Goal: Information Seeking & Learning: Learn about a topic

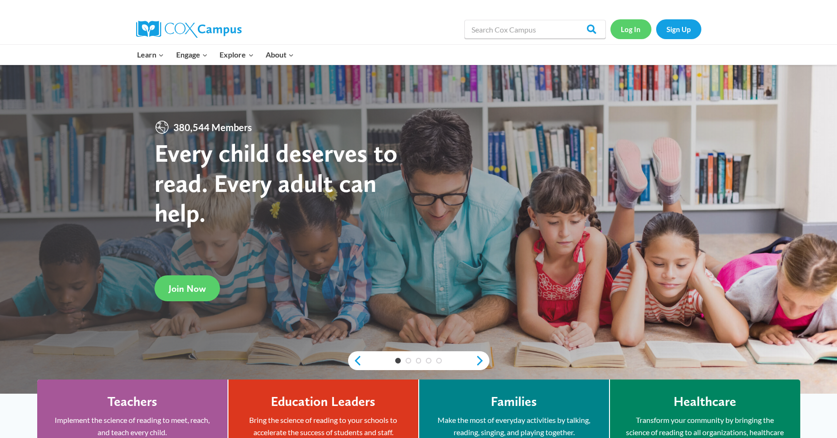
click at [635, 35] on link "Log In" at bounding box center [631, 28] width 41 height 19
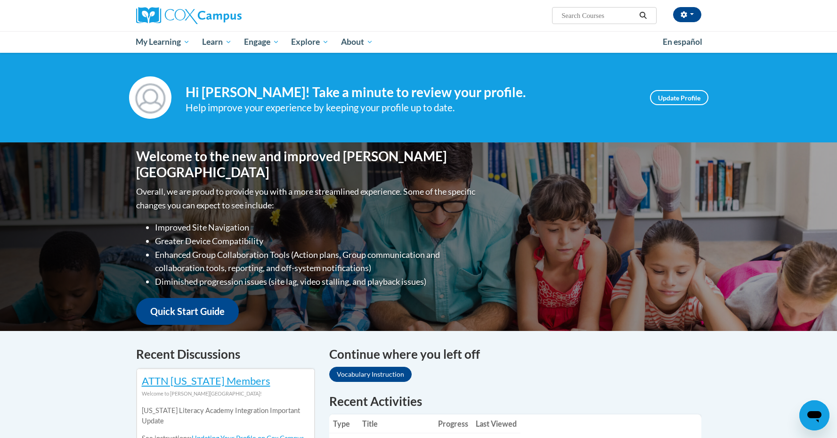
click at [674, 368] on div "Continue where you left off Vocabulary Instruction" at bounding box center [515, 365] width 372 height 41
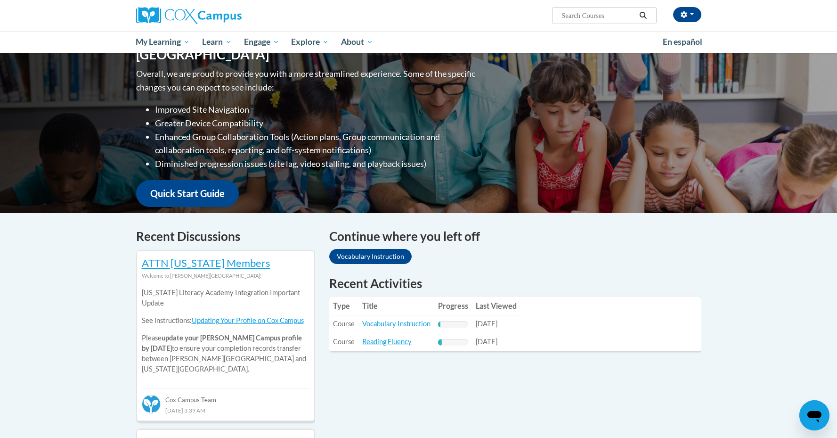
scroll to position [151, 0]
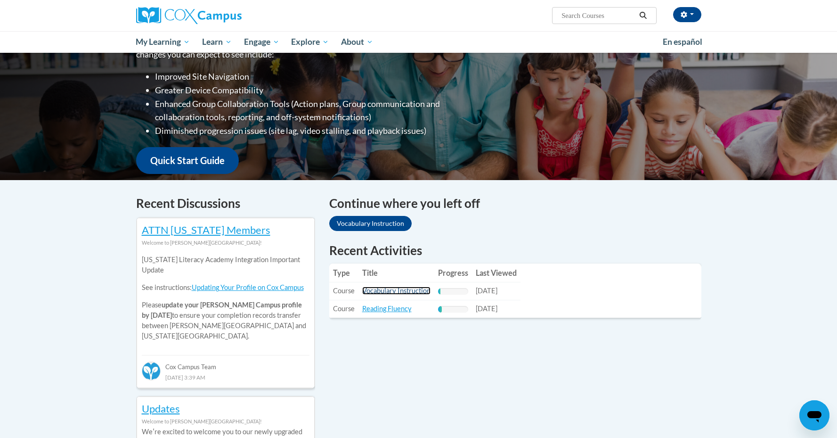
click at [406, 295] on link "Vocabulary Instruction" at bounding box center [396, 290] width 68 height 8
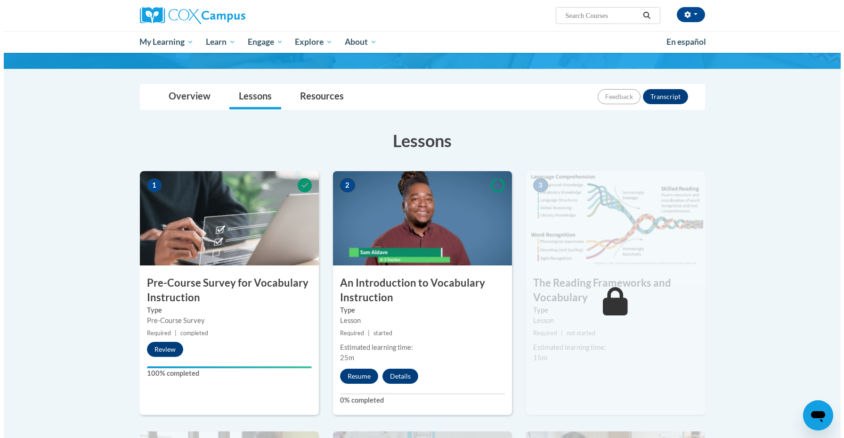
scroll to position [75, 0]
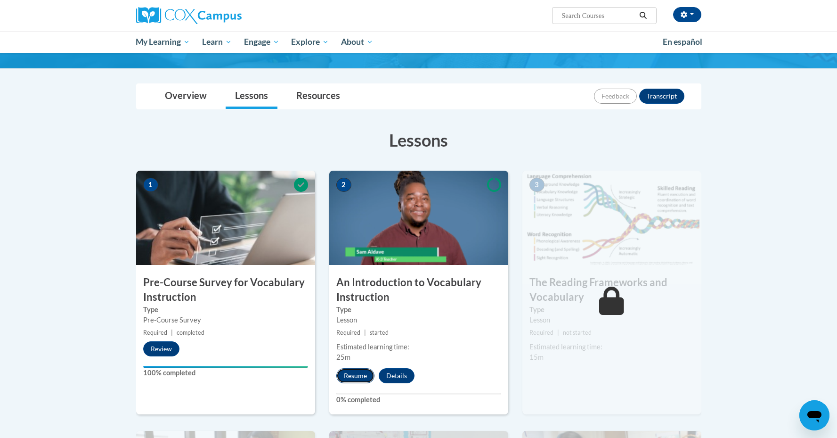
click at [360, 375] on button "Resume" at bounding box center [355, 375] width 38 height 15
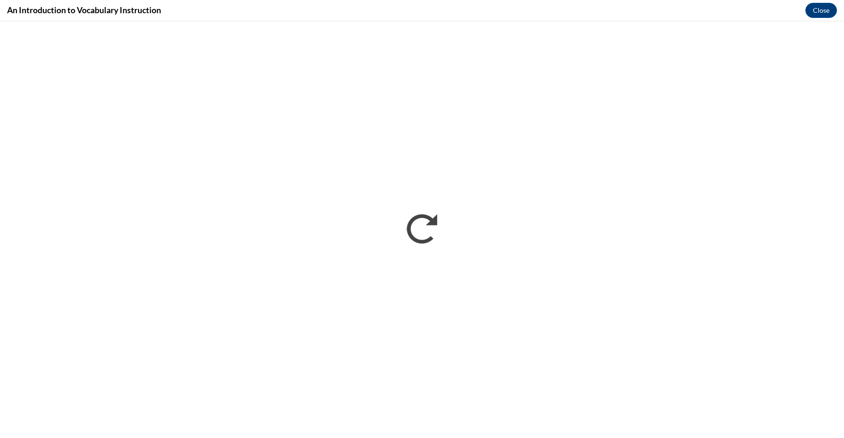
scroll to position [0, 0]
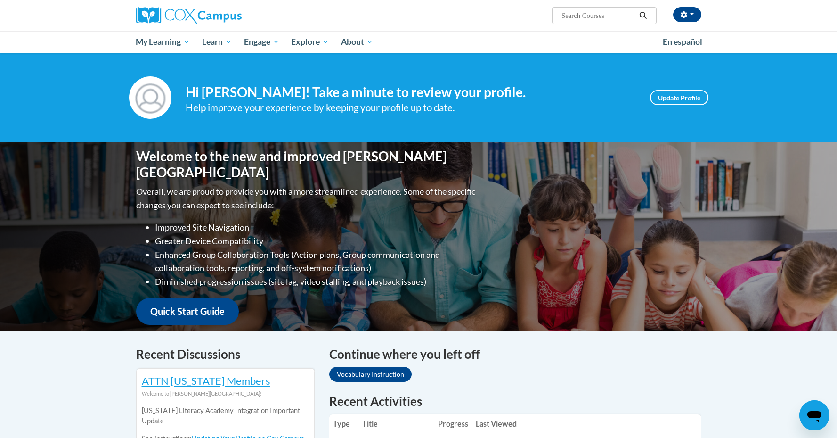
click at [597, 370] on div "Continue where you left off Vocabulary Instruction" at bounding box center [515, 365] width 372 height 41
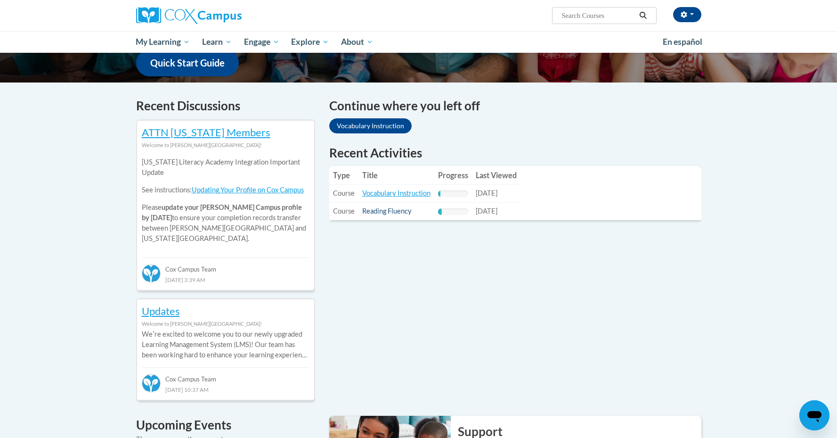
scroll to position [230, 0]
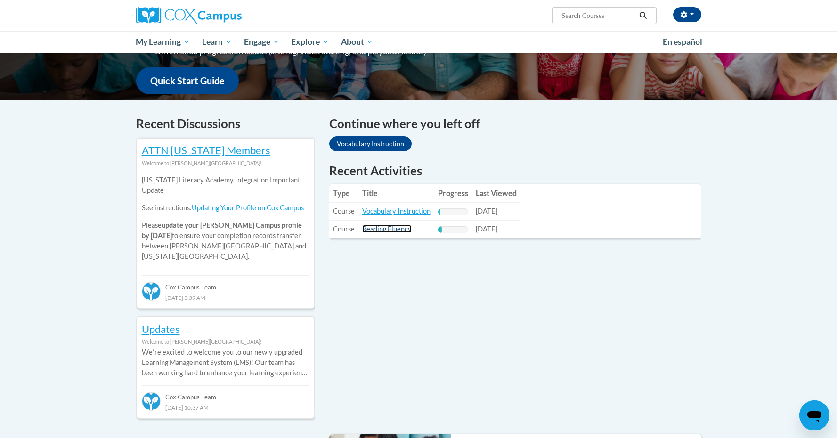
click at [378, 233] on link "Reading Fluency" at bounding box center [386, 229] width 49 height 8
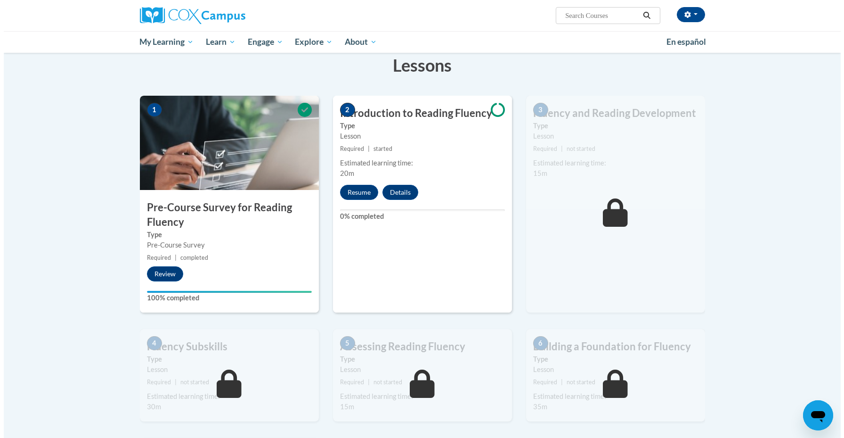
scroll to position [151, 0]
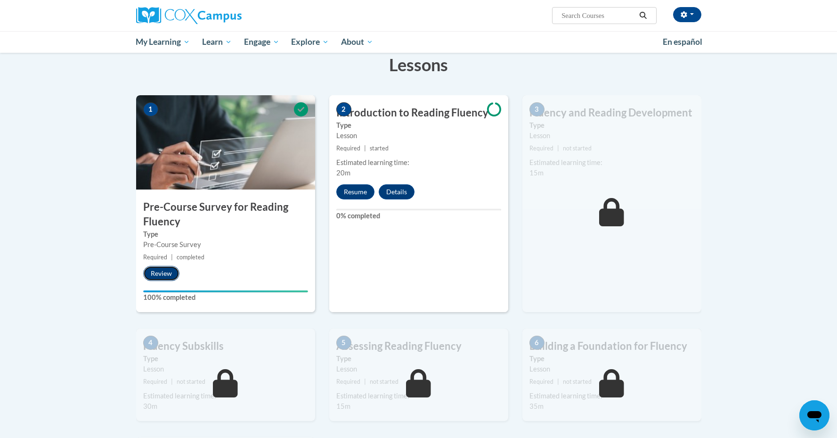
click at [169, 278] on button "Review" at bounding box center [161, 273] width 36 height 15
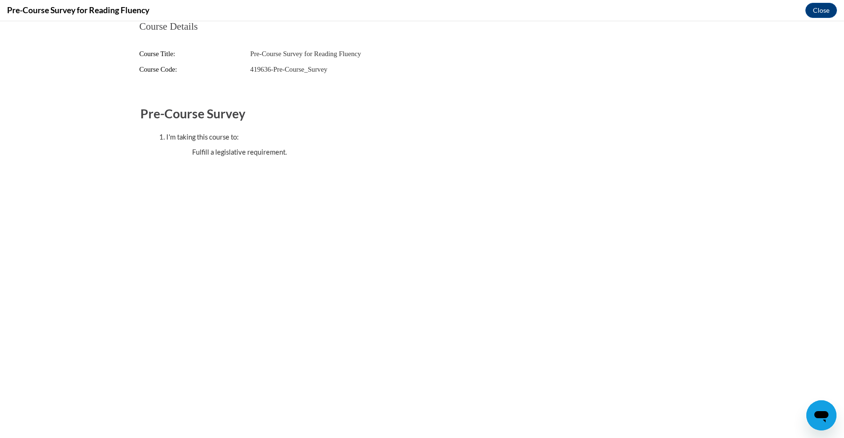
scroll to position [0, 0]
click at [335, 81] on fieldset "Course Details Course Title: Pre-Course Survey for Reading Fluency Course Code:…" at bounding box center [422, 53] width 580 height 65
click at [820, 16] on button "Close" at bounding box center [822, 10] width 32 height 15
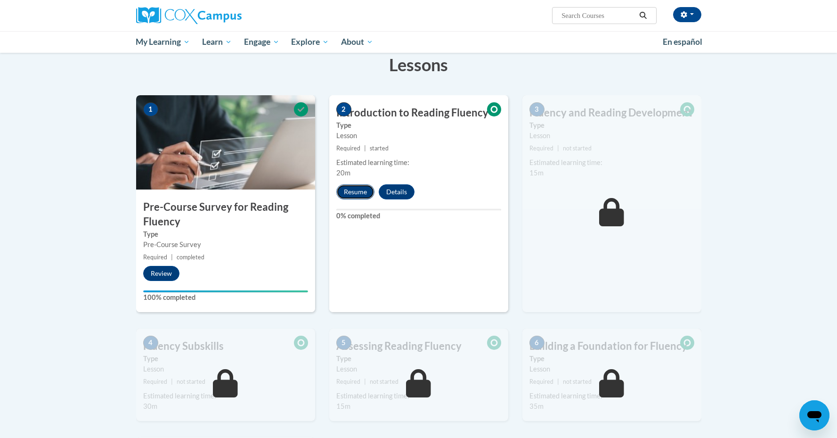
click at [356, 194] on button "Resume" at bounding box center [355, 191] width 38 height 15
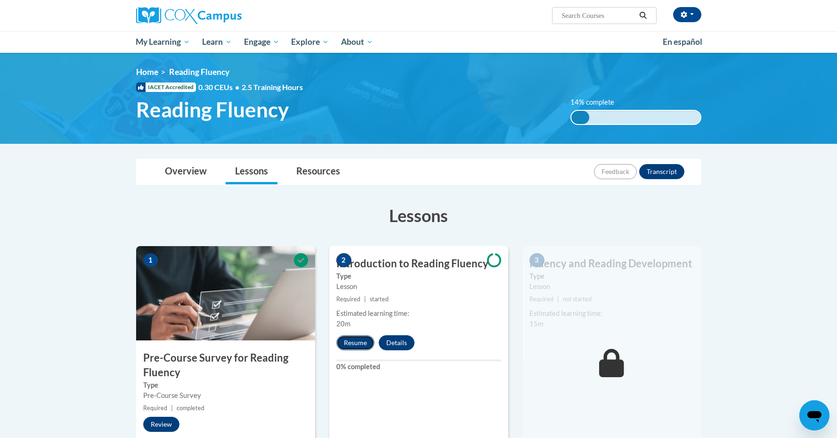
click at [352, 339] on button "Resume" at bounding box center [355, 342] width 38 height 15
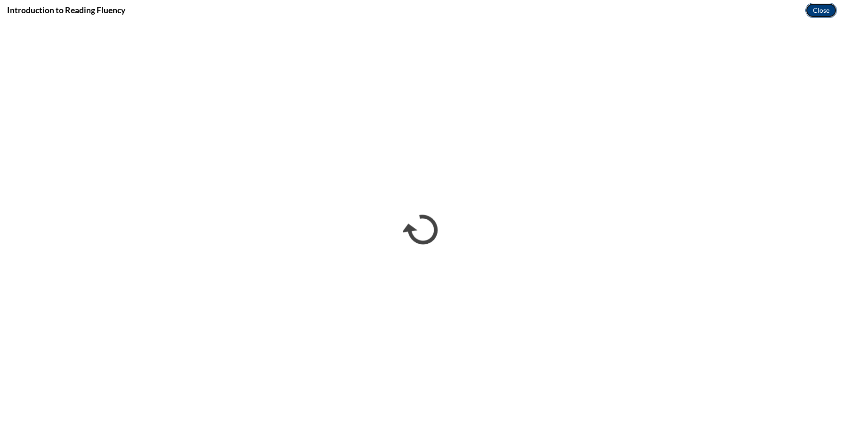
click at [819, 16] on button "Close" at bounding box center [822, 10] width 32 height 15
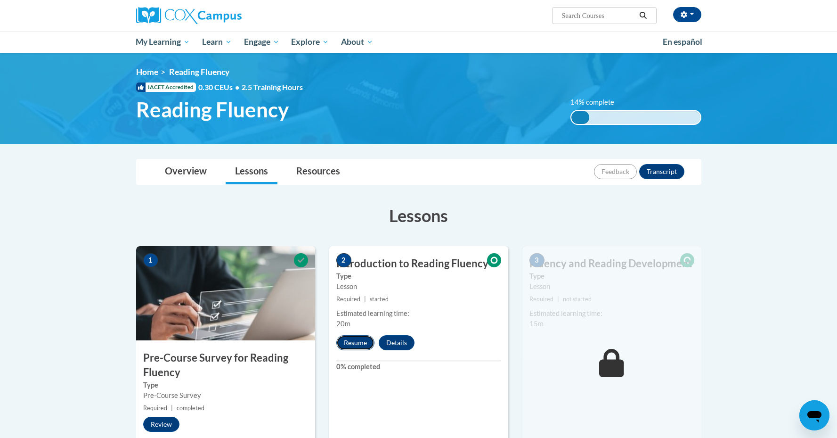
click at [362, 345] on button "Resume" at bounding box center [355, 342] width 38 height 15
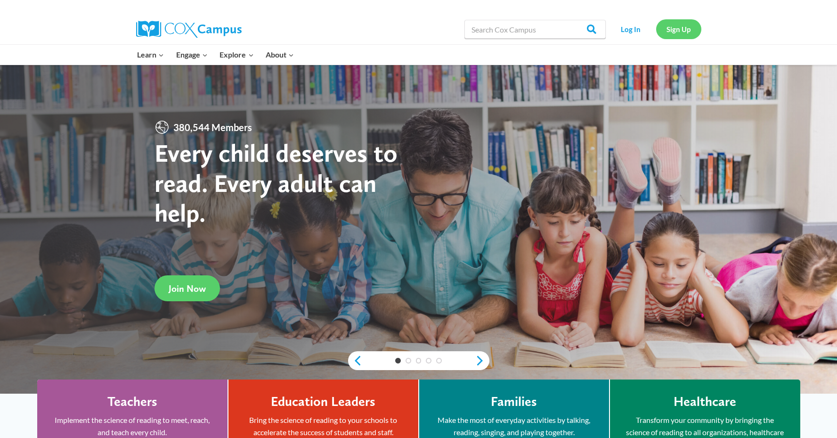
click at [681, 39] on link "Sign Up" at bounding box center [678, 28] width 45 height 19
click at [630, 34] on link "Log In" at bounding box center [631, 28] width 41 height 19
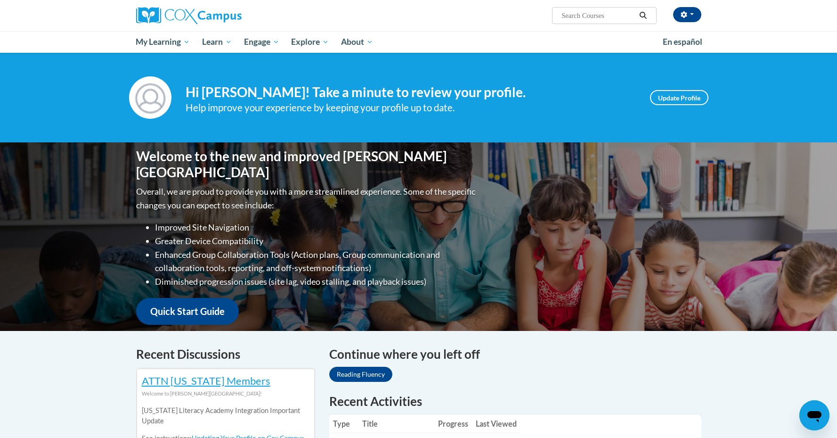
scroll to position [197, 0]
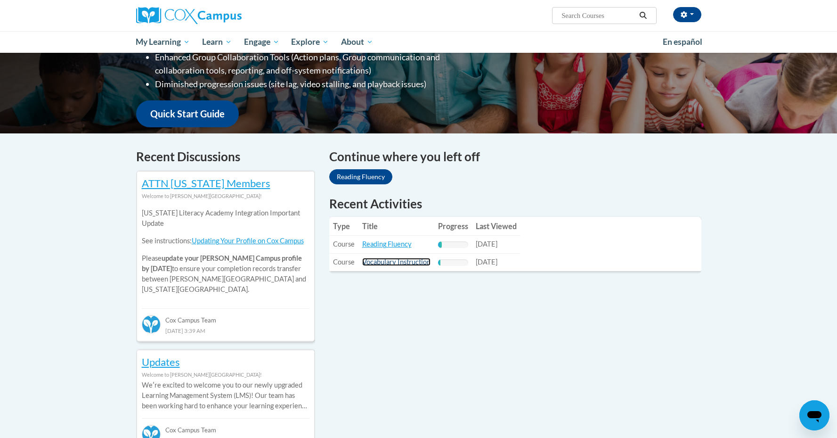
click at [382, 263] on link "Vocabulary Instruction" at bounding box center [396, 262] width 68 height 8
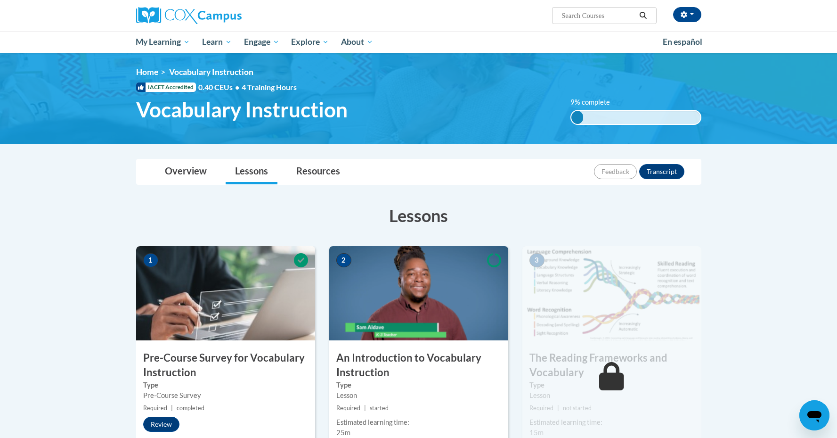
click at [585, 312] on img at bounding box center [612, 293] width 179 height 94
click at [399, 294] on img at bounding box center [418, 293] width 179 height 94
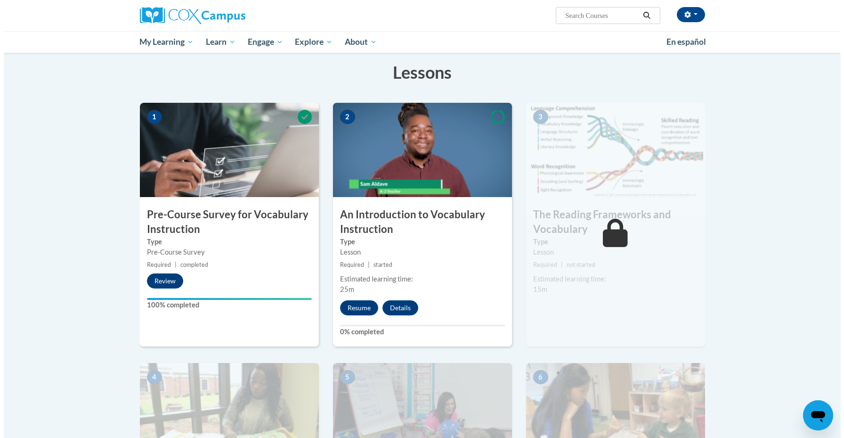
scroll to position [161, 0]
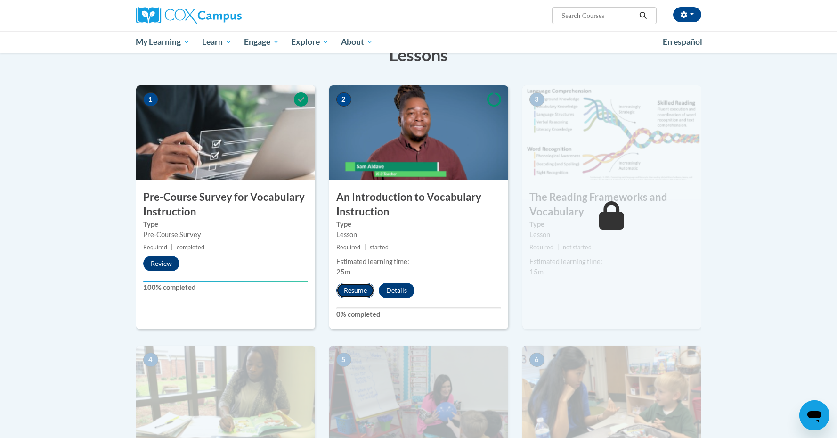
click at [368, 288] on button "Resume" at bounding box center [355, 290] width 38 height 15
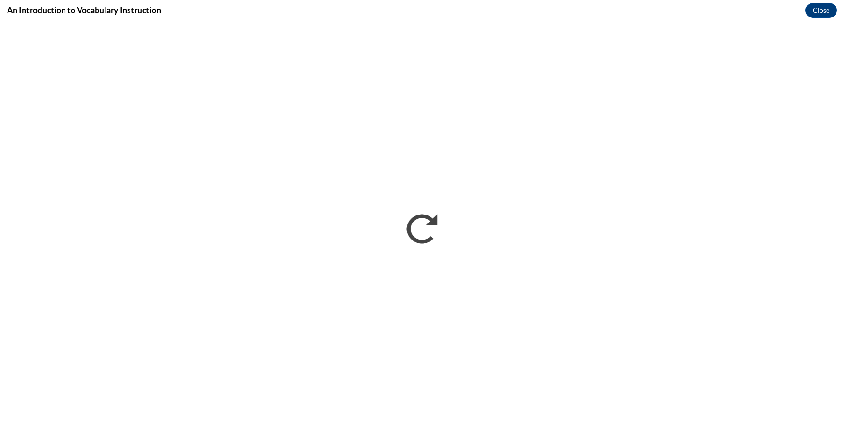
scroll to position [0, 0]
